Goal: Download file/media

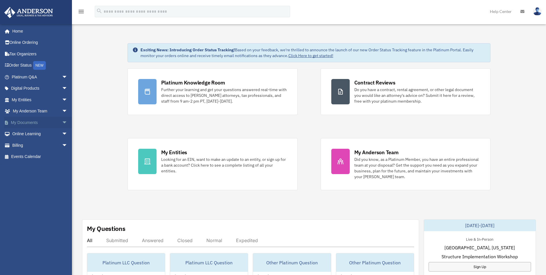
click at [62, 122] on span "arrow_drop_down" at bounding box center [68, 123] width 12 height 12
click at [36, 134] on link "Box" at bounding box center [42, 134] width 68 height 12
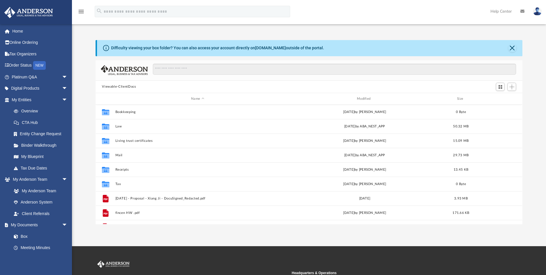
scroll to position [127, 423]
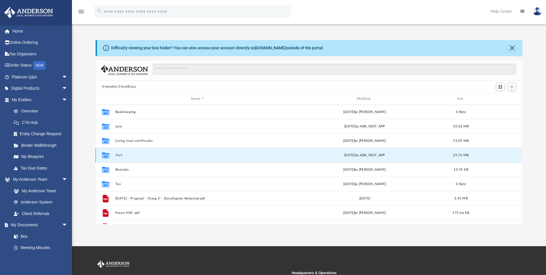
click at [119, 155] on button "Mail" at bounding box center [197, 155] width 165 height 4
click at [118, 154] on button "Mail" at bounding box center [197, 155] width 165 height 4
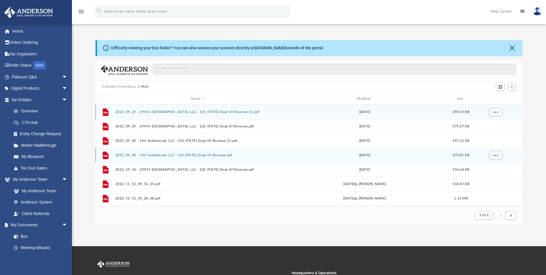
scroll to position [109, 423]
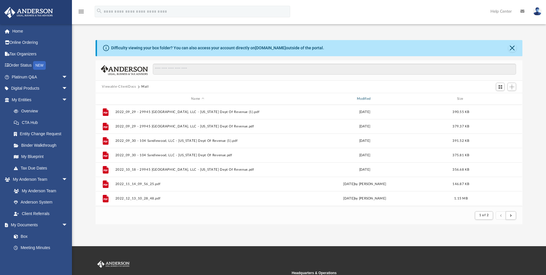
click at [354, 97] on div "Modified" at bounding box center [365, 98] width 165 height 5
click at [365, 96] on div "Modified" at bounding box center [365, 98] width 165 height 5
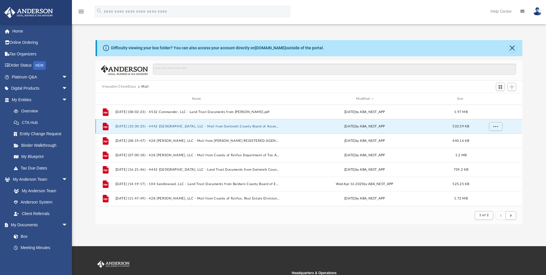
click at [270, 126] on button "2025.08.14 (10:30:25) - 4442 Keenly Valley, LLC - Mail from Gwinnett County Boa…" at bounding box center [197, 126] width 165 height 4
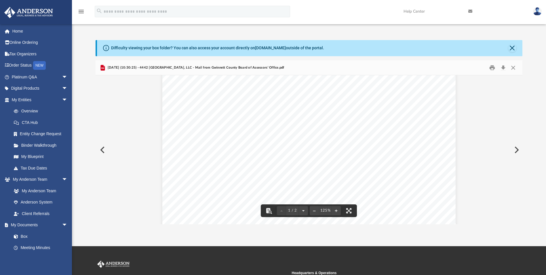
scroll to position [0, 0]
click at [505, 69] on button "Download" at bounding box center [503, 67] width 10 height 9
drag, startPoint x: 537, startPoint y: 59, endPoint x: 534, endPoint y: 61, distance: 3.9
click at [537, 59] on div "Difficulty viewing your box folder? You can also access your account directly o…" at bounding box center [309, 132] width 474 height 184
click at [100, 151] on button "Preview" at bounding box center [102, 150] width 13 height 16
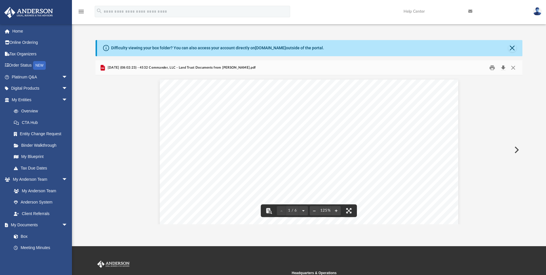
click at [504, 68] on button "Download" at bounding box center [503, 67] width 10 height 9
